Goal: Task Accomplishment & Management: Use online tool/utility

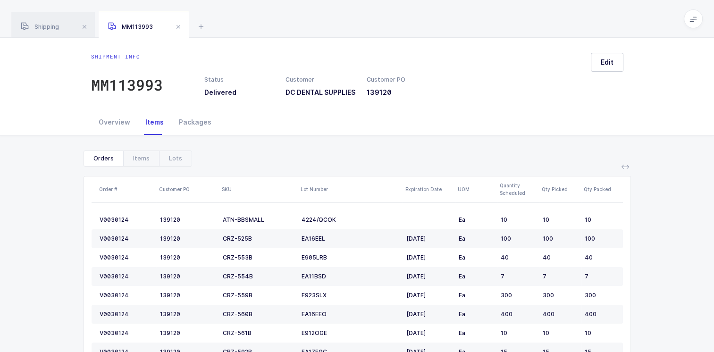
drag, startPoint x: 86, startPoint y: 25, endPoint x: 81, endPoint y: 28, distance: 5.7
click at [86, 25] on span at bounding box center [84, 26] width 11 height 11
click at [93, 27] on span at bounding box center [90, 26] width 11 height 11
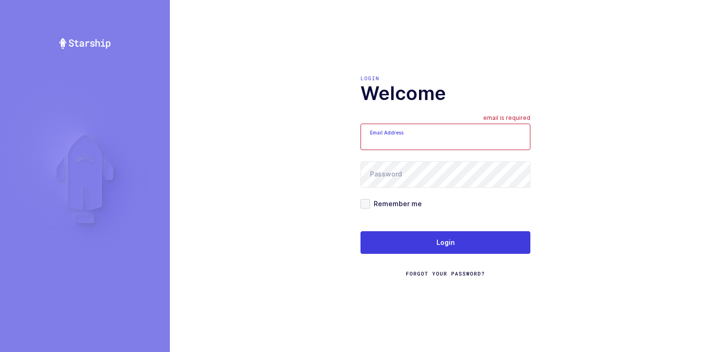
type input "[PERSON_NAME][EMAIL_ADDRESS][DOMAIN_NAME]"
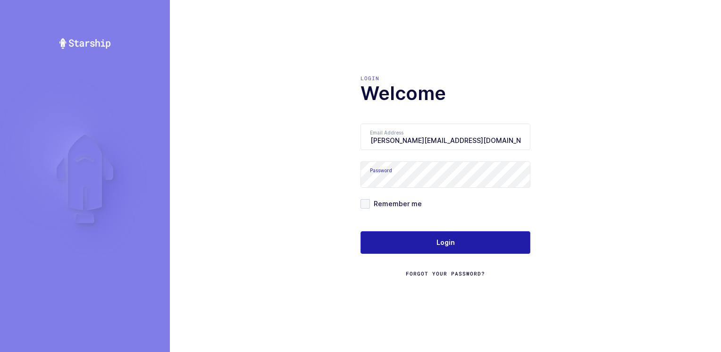
click at [429, 239] on button "Login" at bounding box center [446, 242] width 170 height 23
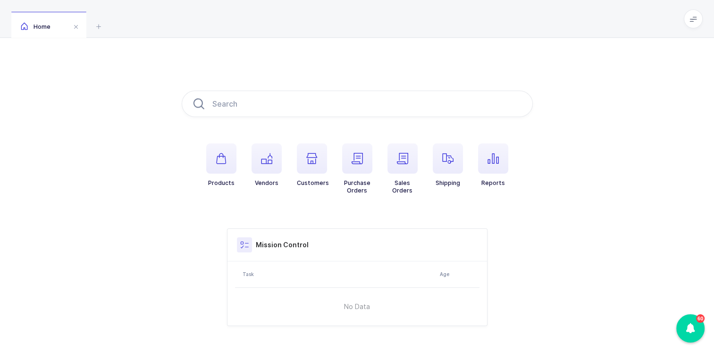
click at [498, 151] on span "button" at bounding box center [493, 158] width 30 height 30
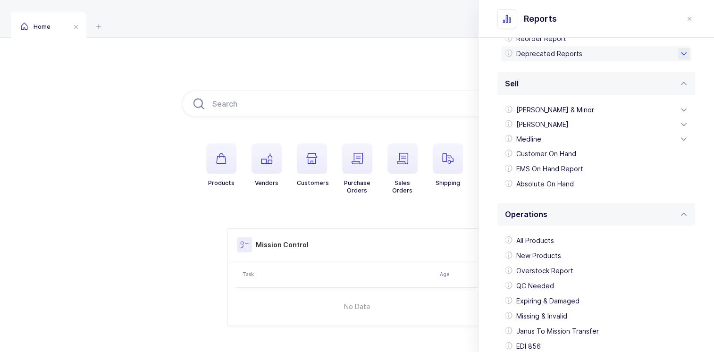
scroll to position [188, 0]
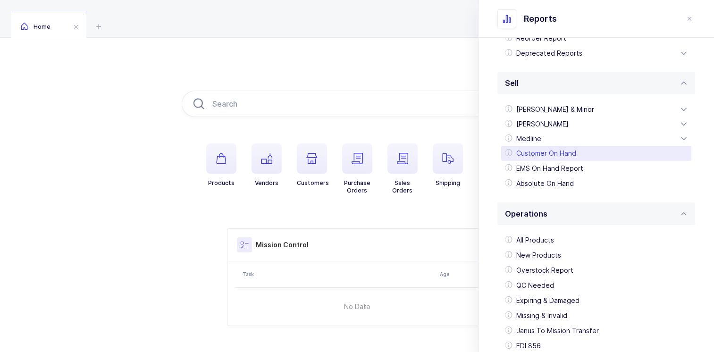
click at [600, 154] on div "Customer On Hand" at bounding box center [596, 153] width 190 height 15
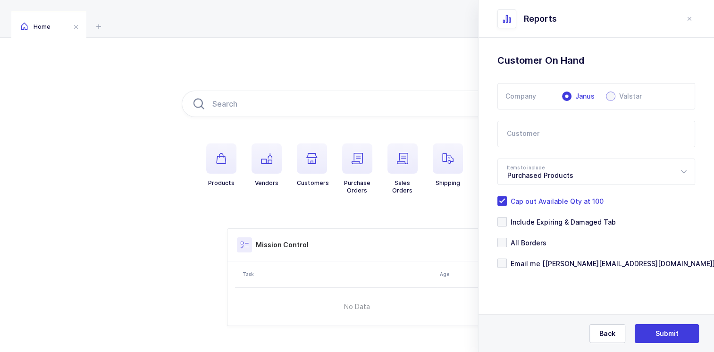
click at [612, 97] on span at bounding box center [610, 96] width 9 height 9
click at [612, 97] on input "Valstar" at bounding box center [610, 96] width 9 height 9
radio input "true"
radio input "false"
radio input "true"
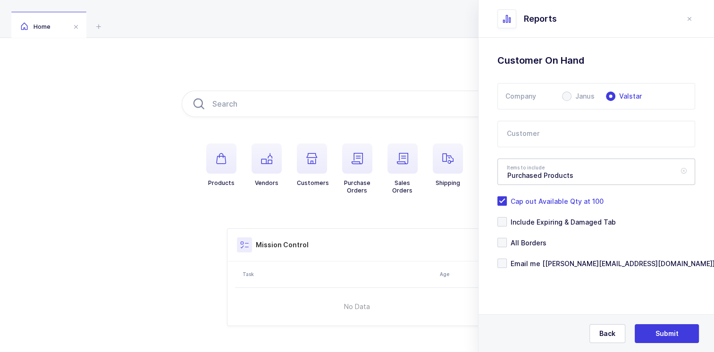
click at [683, 173] on icon at bounding box center [684, 172] width 12 height 26
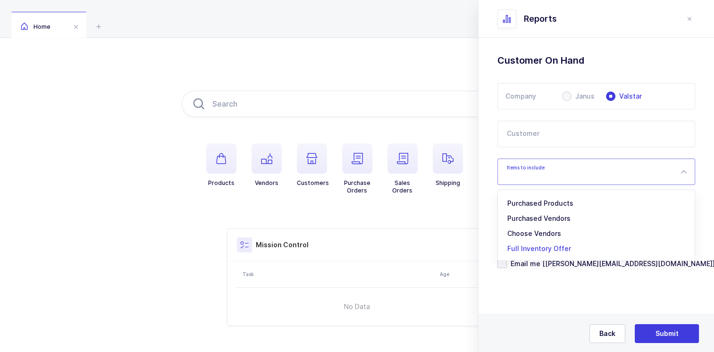
click at [544, 245] on span "Full Inventory Offer" at bounding box center [539, 249] width 64 height 8
type input "Full Inventory Offer"
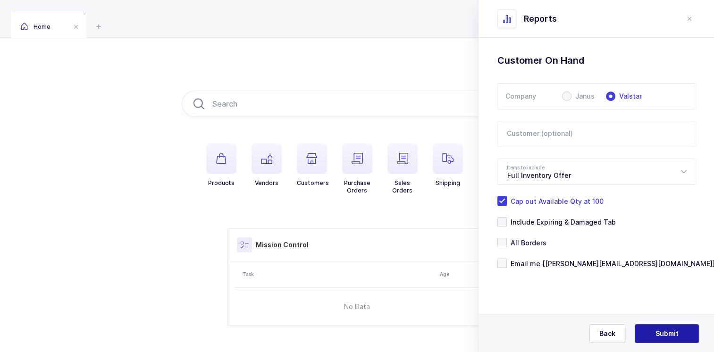
click at [668, 332] on span "Submit" at bounding box center [667, 333] width 23 height 9
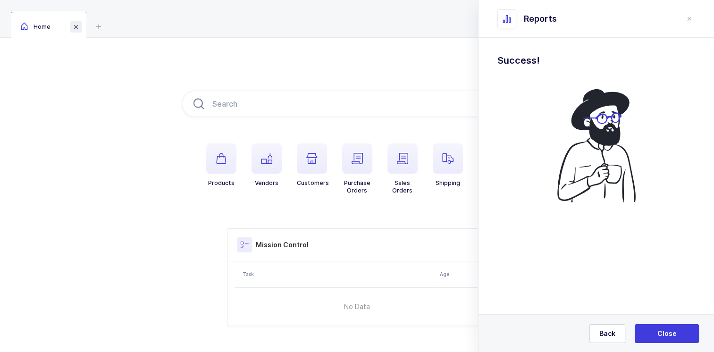
click at [78, 29] on span at bounding box center [75, 26] width 11 height 11
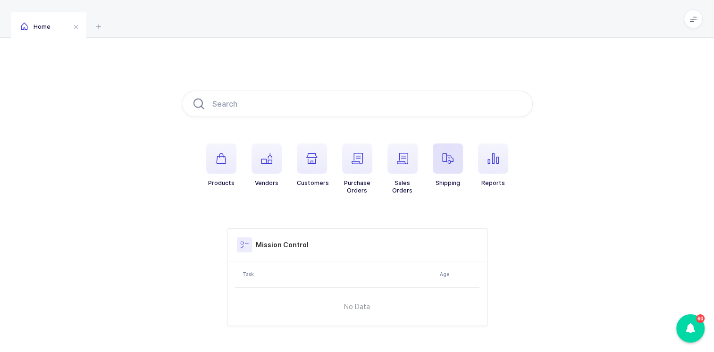
click at [444, 161] on icon "button" at bounding box center [447, 158] width 11 height 11
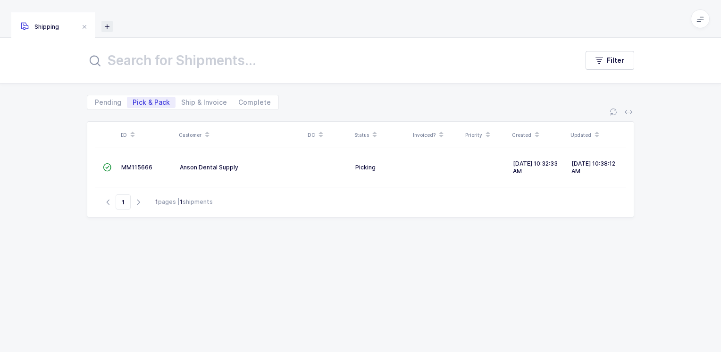
click at [107, 27] on icon at bounding box center [106, 26] width 11 height 11
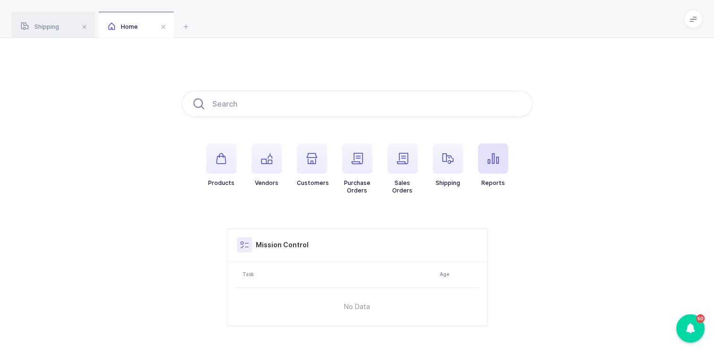
click at [497, 165] on span "button" at bounding box center [493, 158] width 30 height 30
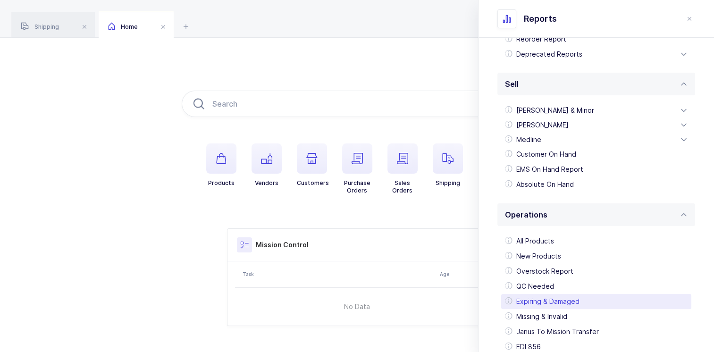
scroll to position [188, 0]
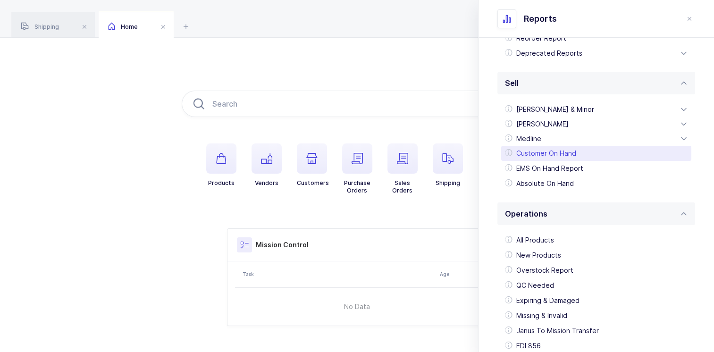
click at [592, 156] on div "Customer On Hand" at bounding box center [596, 153] width 190 height 15
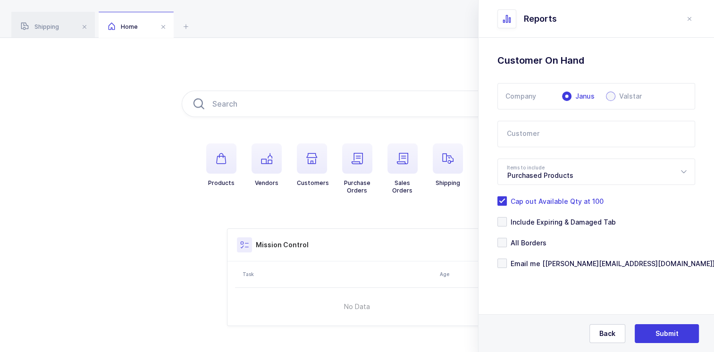
click at [609, 98] on span at bounding box center [610, 96] width 9 height 9
click at [609, 98] on input "Valstar" at bounding box center [610, 96] width 9 height 9
radio input "true"
radio input "false"
radio input "true"
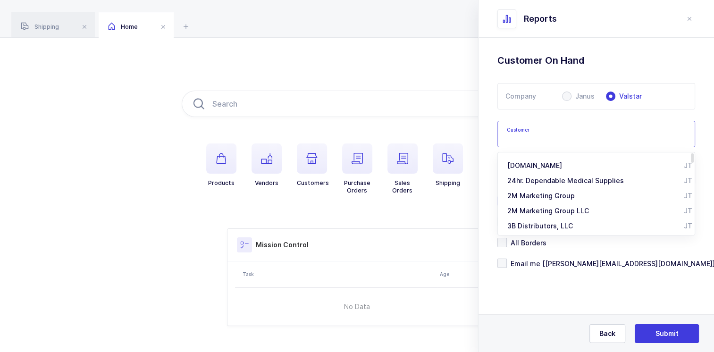
click at [544, 130] on input "text" at bounding box center [596, 134] width 198 height 26
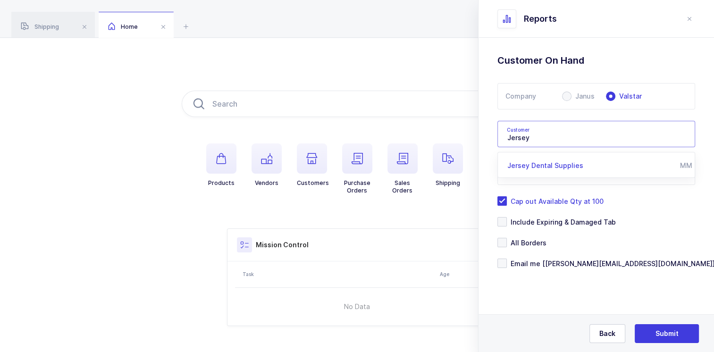
click at [553, 163] on span "Jersey Dental Supplies" at bounding box center [545, 165] width 76 height 8
type input "Jersey Dental Supplies"
click at [684, 170] on icon at bounding box center [684, 172] width 12 height 26
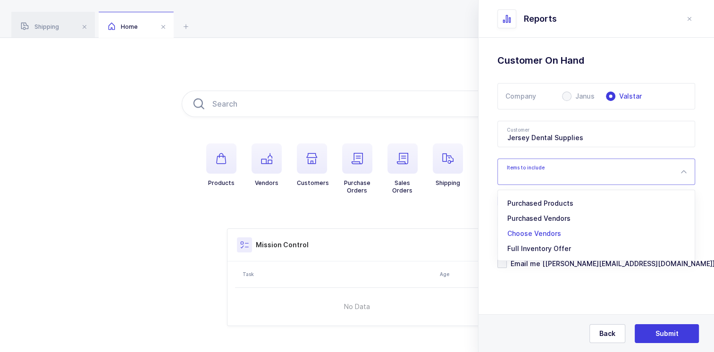
click at [517, 235] on span "Choose Vendors" at bounding box center [534, 233] width 54 height 8
type input "Choose Vendors"
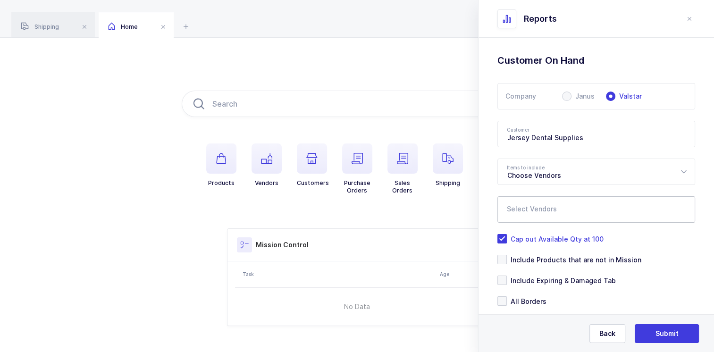
click at [557, 209] on input "text" at bounding box center [587, 212] width 160 height 12
type input "Ivoclar"
click at [548, 238] on span "Ivoclar Vivadent" at bounding box center [545, 242] width 53 height 8
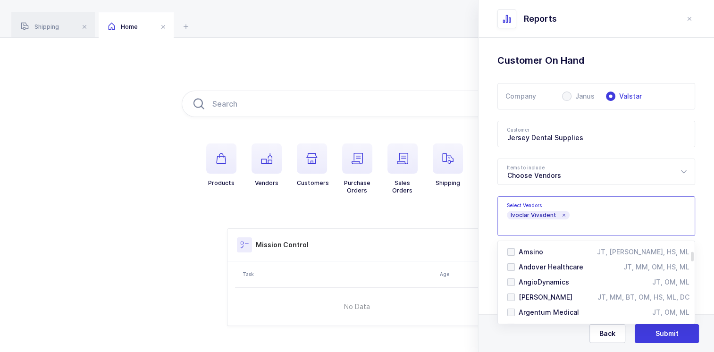
scroll to position [94, 0]
click at [693, 237] on div "Standard Wishlists Targets Report Supplier Price Analysis Opportunities Report …" at bounding box center [597, 221] width 236 height 366
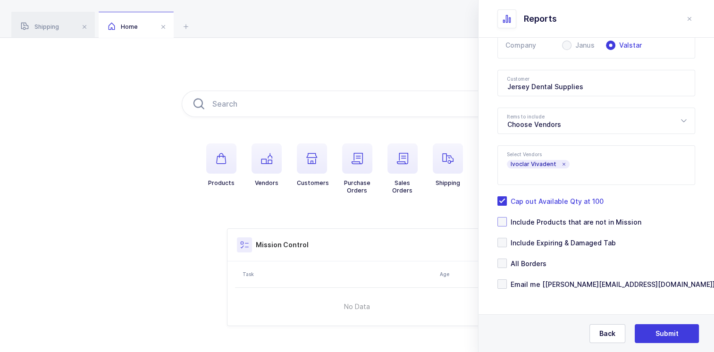
scroll to position [51, 0]
click at [656, 334] on span "Submit" at bounding box center [667, 333] width 23 height 9
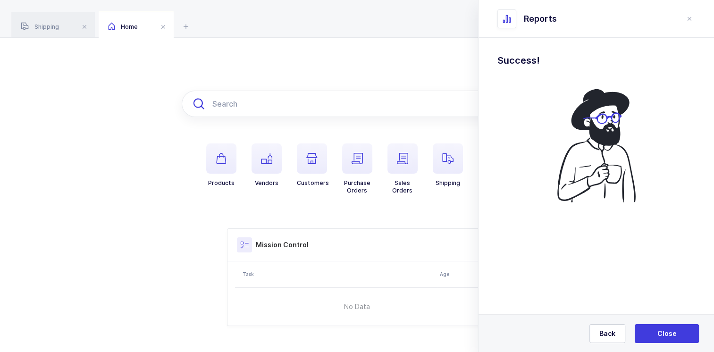
click at [242, 107] on input "text" at bounding box center [357, 104] width 351 height 26
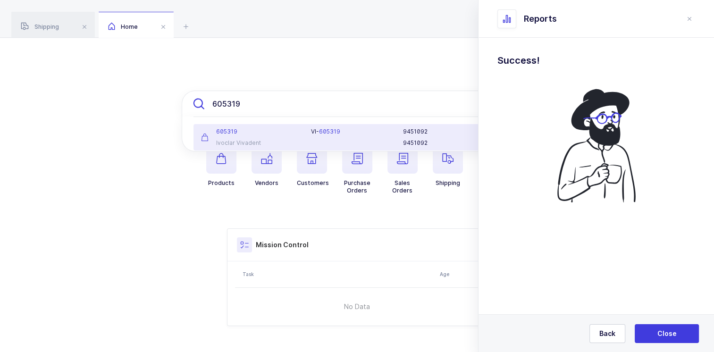
type input "605319"
click at [260, 135] on div "605319" at bounding box center [250, 132] width 99 height 8
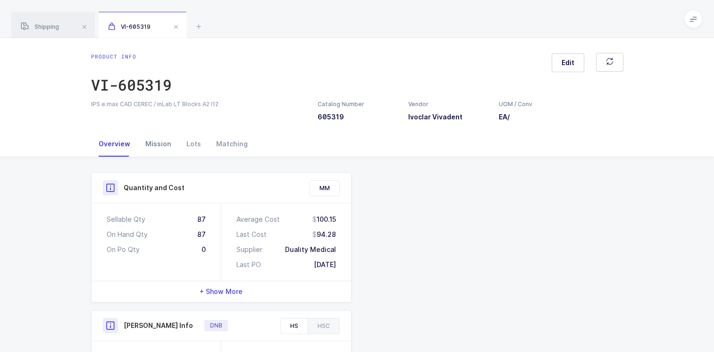
click at [157, 144] on div "Mission" at bounding box center [158, 143] width 41 height 25
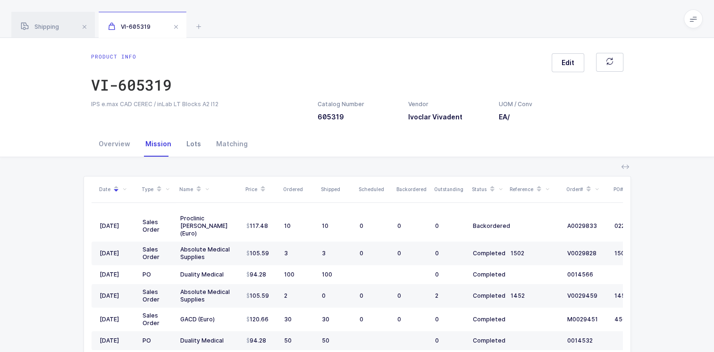
click at [190, 143] on div "Lots" at bounding box center [194, 143] width 30 height 25
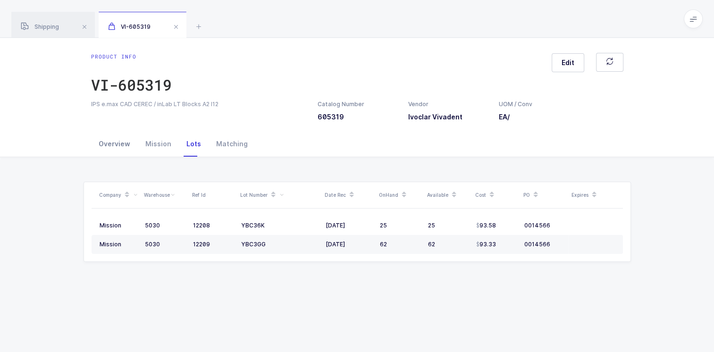
click at [121, 144] on div "Overview" at bounding box center [114, 143] width 47 height 25
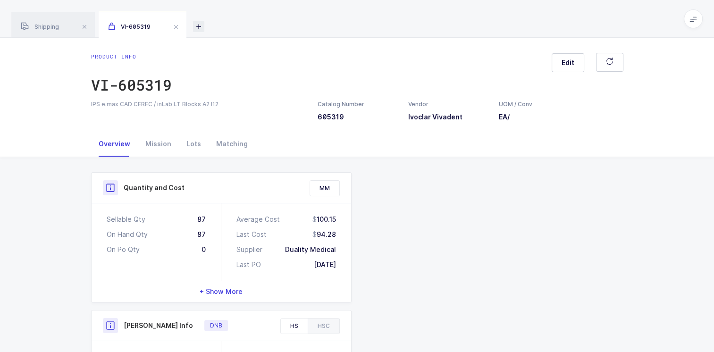
click at [199, 27] on icon at bounding box center [198, 26] width 11 height 11
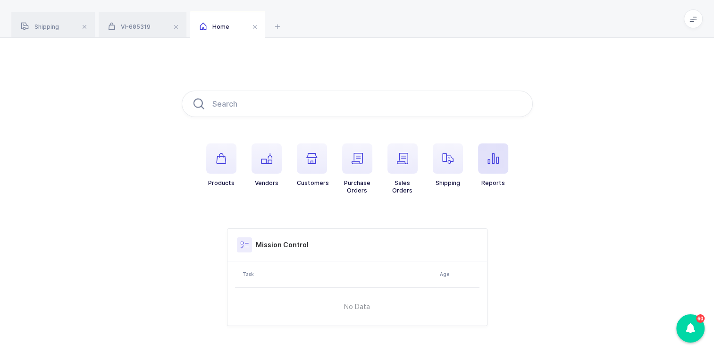
click at [492, 155] on icon "button" at bounding box center [493, 158] width 11 height 11
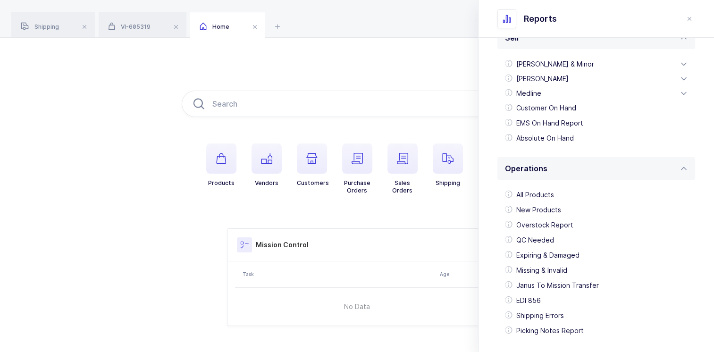
scroll to position [236, 0]
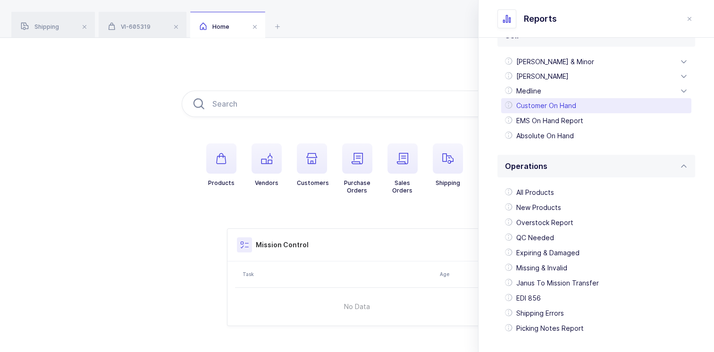
click at [582, 104] on div "Customer On Hand" at bounding box center [596, 105] width 190 height 15
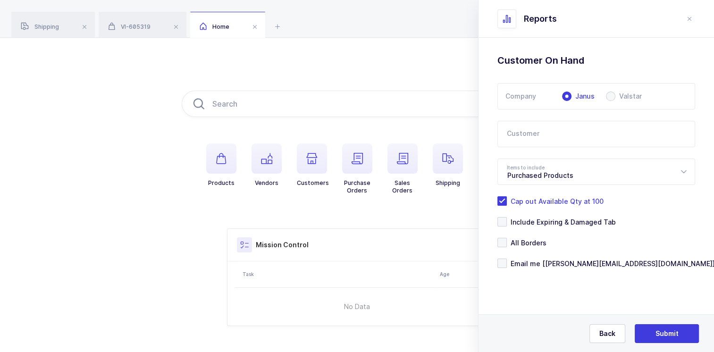
scroll to position [0, 0]
click at [614, 95] on span at bounding box center [610, 96] width 9 height 9
click at [614, 95] on input "Valstar" at bounding box center [610, 96] width 9 height 9
radio input "true"
radio input "false"
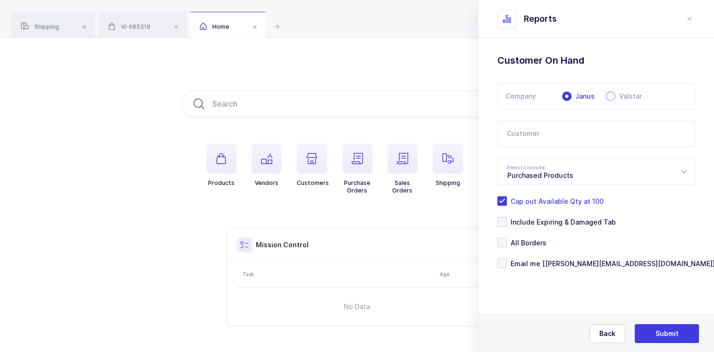
radio input "true"
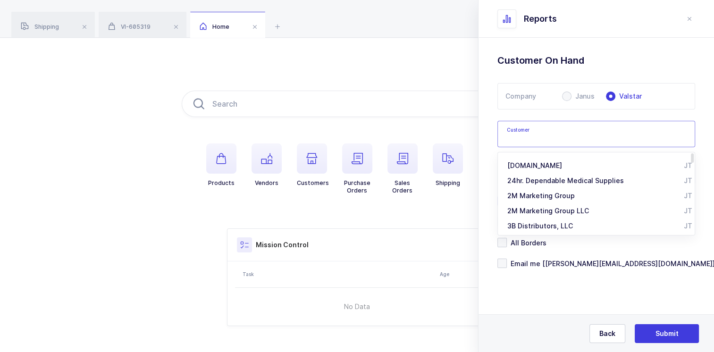
click at [543, 136] on input "text" at bounding box center [596, 134] width 198 height 26
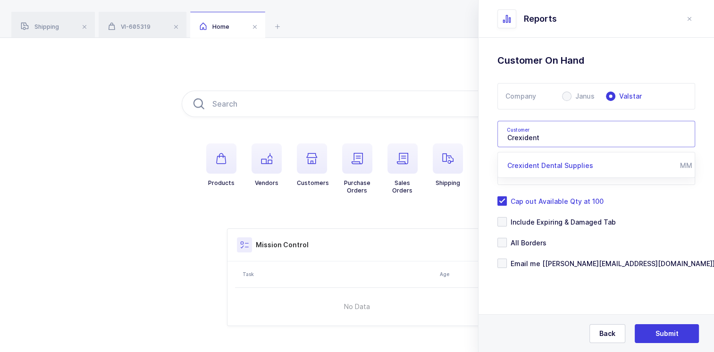
click at [561, 164] on span "Crexident Dental Supplies" at bounding box center [550, 165] width 86 height 8
type input "Crexident Dental Supplies"
click at [682, 171] on icon at bounding box center [684, 172] width 12 height 26
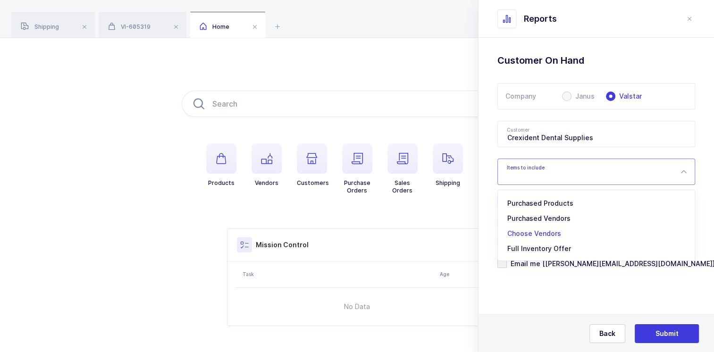
click at [550, 232] on span "Choose Vendors" at bounding box center [534, 233] width 54 height 8
type input "Choose Vendors"
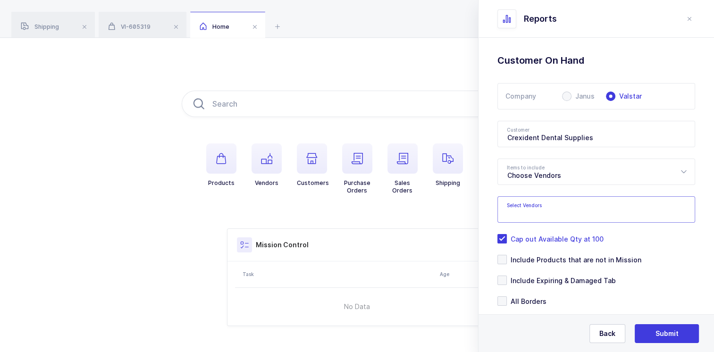
click at [559, 209] on input "text" at bounding box center [587, 212] width 160 height 12
type input "Ivoclar Vivadent"
click at [547, 241] on span "Ivoclar Vivadent" at bounding box center [545, 242] width 53 height 8
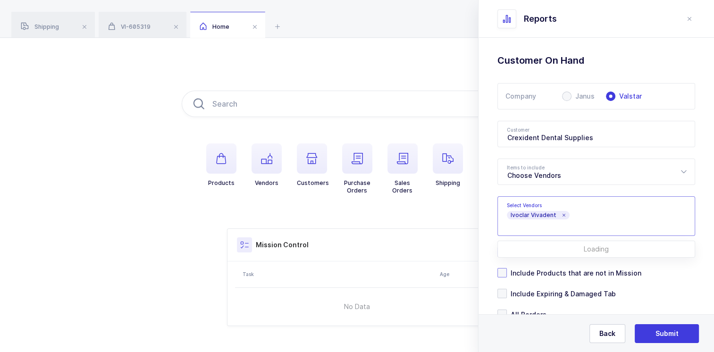
click at [654, 269] on label "Include Products that are not in Mission" at bounding box center [596, 272] width 198 height 9
click at [507, 268] on input "Include Products that are not in Mission" at bounding box center [507, 268] width 0 height 0
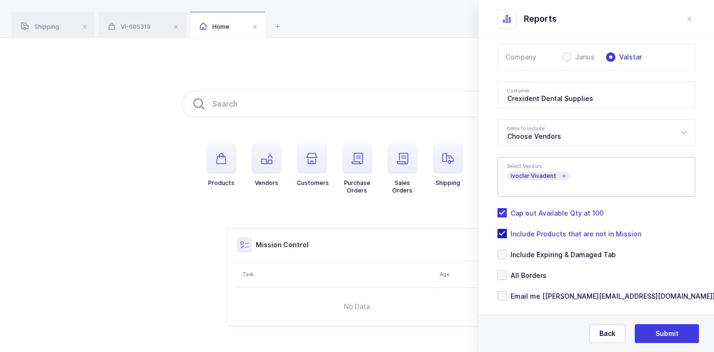
scroll to position [51, 0]
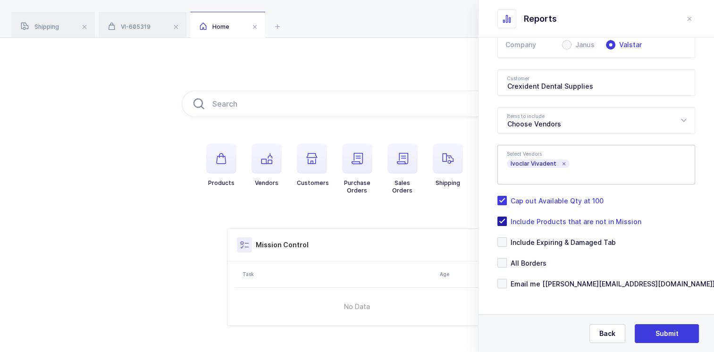
click at [503, 219] on span at bounding box center [501, 221] width 9 height 9
click at [507, 217] on input "Include Products that are not in Mission" at bounding box center [507, 217] width 0 height 0
click at [659, 333] on span "Submit" at bounding box center [667, 333] width 23 height 9
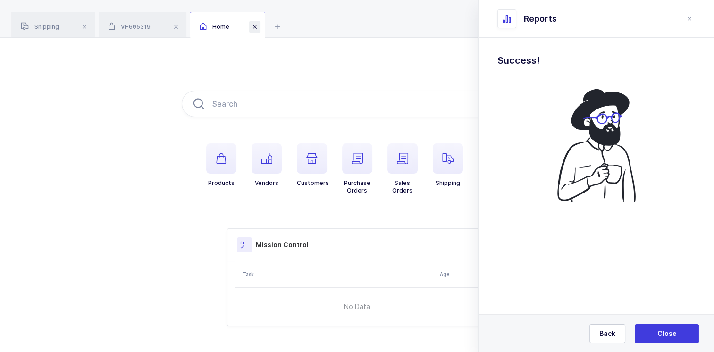
click at [255, 27] on span at bounding box center [254, 26] width 11 height 11
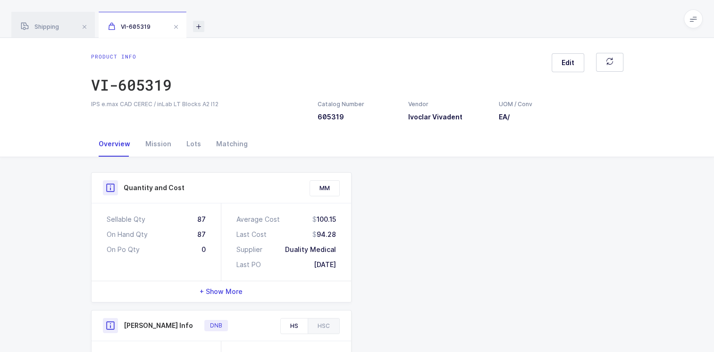
click at [199, 26] on icon at bounding box center [198, 26] width 11 height 11
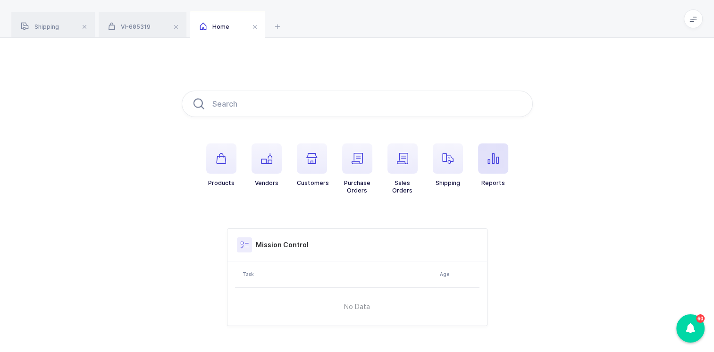
click at [499, 162] on span "button" at bounding box center [493, 158] width 30 height 30
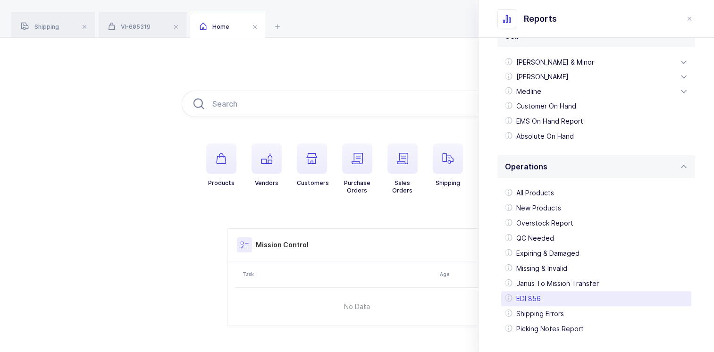
scroll to position [236, 0]
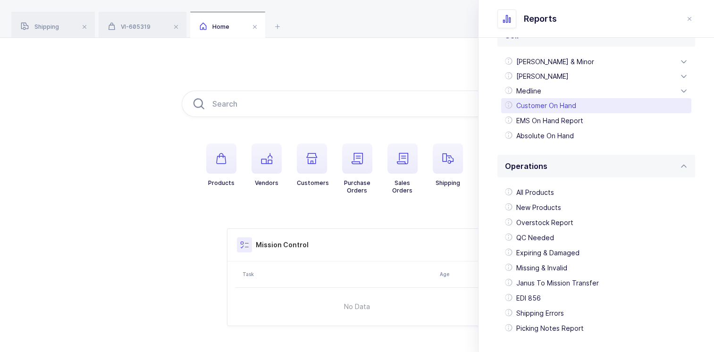
click at [581, 107] on div "Customer On Hand" at bounding box center [596, 105] width 190 height 15
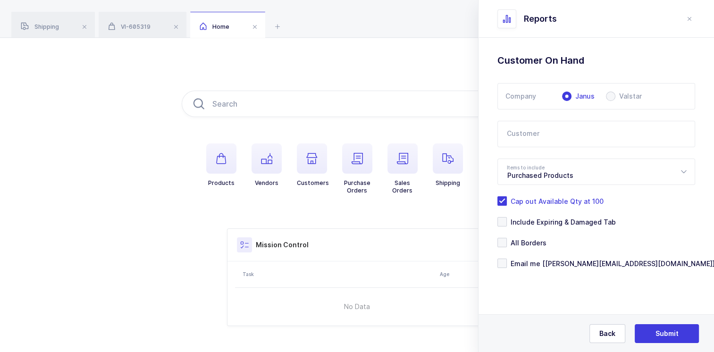
scroll to position [0, 0]
click at [610, 96] on span at bounding box center [610, 96] width 9 height 9
click at [610, 96] on input "Valstar" at bounding box center [610, 96] width 9 height 9
radio input "true"
radio input "false"
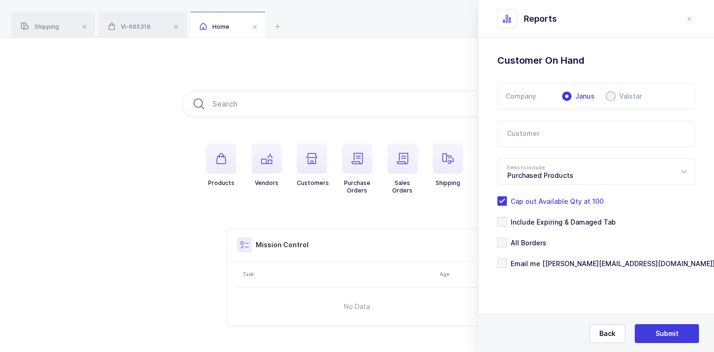
radio input "true"
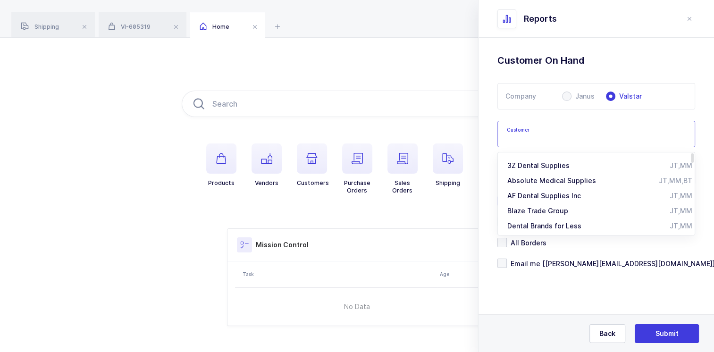
click at [561, 134] on input "text" at bounding box center [596, 134] width 198 height 26
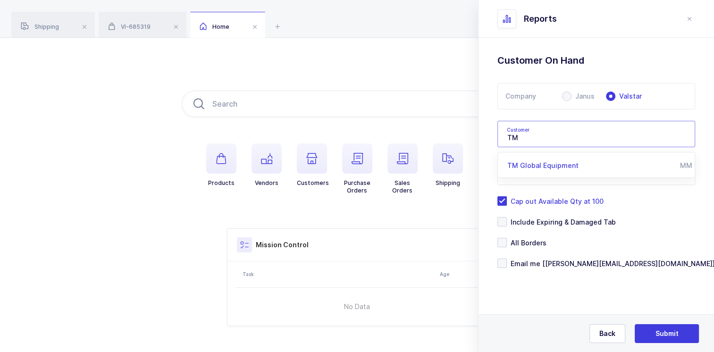
click at [554, 164] on span "TM Global Equipment" at bounding box center [542, 165] width 71 height 8
type input "TM Global Equipment"
click at [683, 172] on icon at bounding box center [684, 172] width 12 height 26
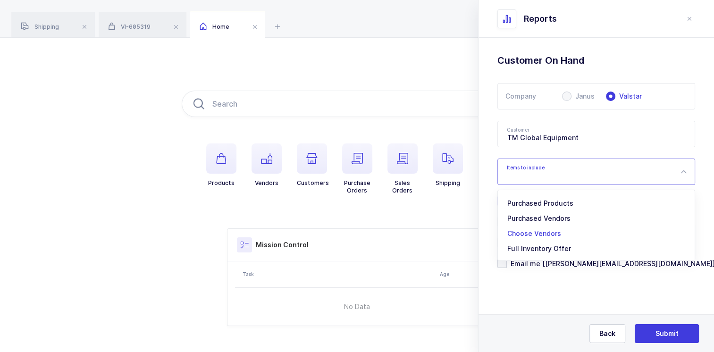
click at [548, 233] on span "Choose Vendors" at bounding box center [534, 233] width 54 height 8
type input "Choose Vendors"
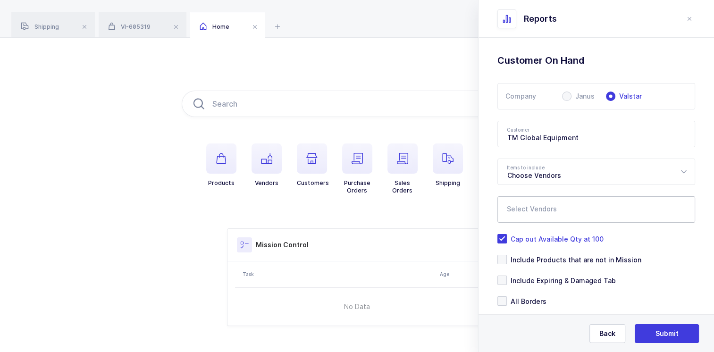
click at [549, 210] on input "text" at bounding box center [587, 212] width 160 height 12
type input "Ivoclar"
click at [536, 241] on span "Ivoclar Vivadent" at bounding box center [545, 242] width 53 height 8
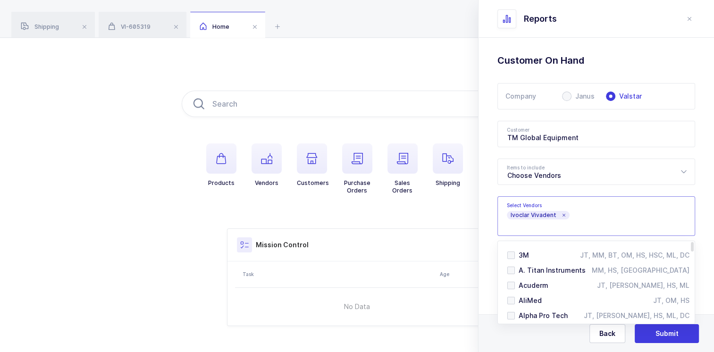
click at [691, 234] on div "Standard Wishlists Targets Report Supplier Price Analysis Opportunities Report …" at bounding box center [597, 221] width 236 height 366
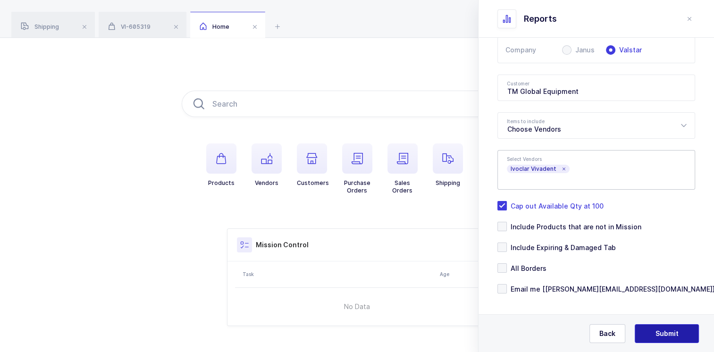
scroll to position [47, 0]
click at [653, 331] on button "Submit" at bounding box center [667, 333] width 64 height 19
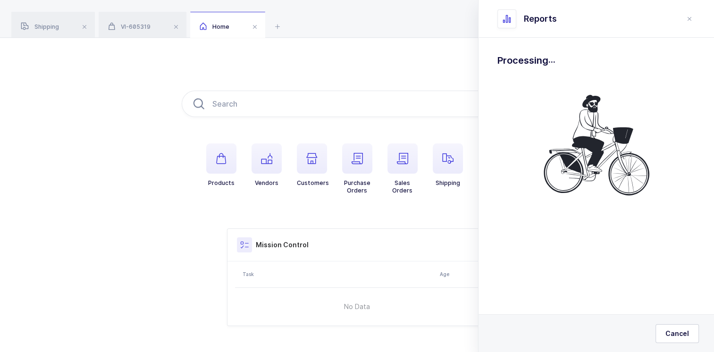
scroll to position [0, 0]
